Goal: Task Accomplishment & Management: Use online tool/utility

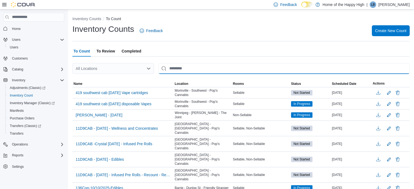
click at [169, 72] on input "This is a search bar. After typing your query, hit enter to filter the results …" at bounding box center [283, 68] width 251 height 11
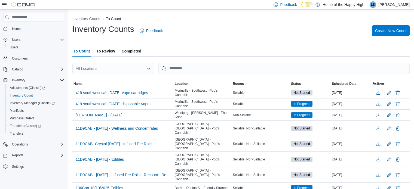
click at [130, 64] on div "All Locations" at bounding box center [113, 68] width 82 height 11
click at [182, 39] on div "Inventory Counts Feedback Create New Count" at bounding box center [240, 33] width 337 height 18
